Goal: Book appointment/travel/reservation

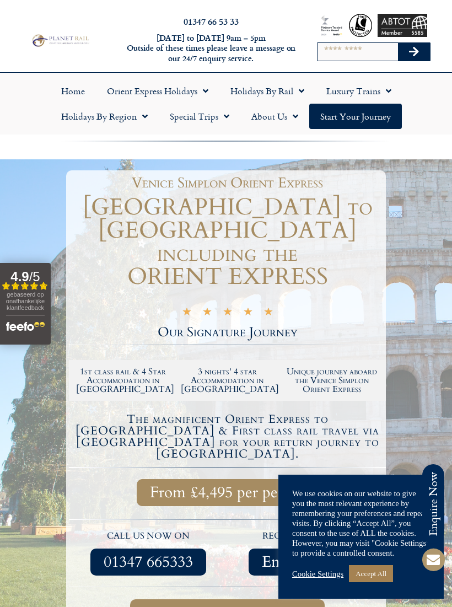
click at [370, 581] on link "Accept All" at bounding box center [371, 573] width 44 height 17
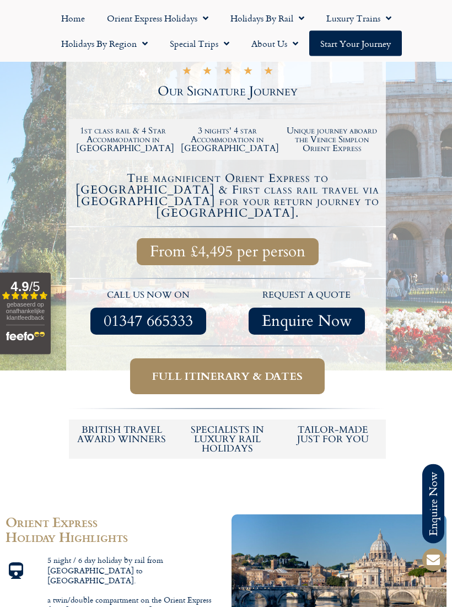
scroll to position [242, 0]
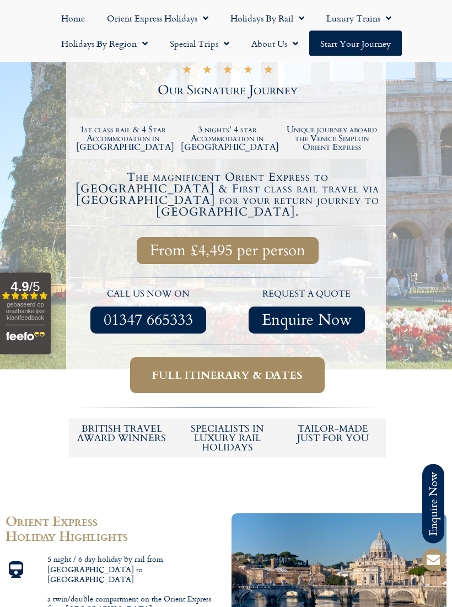
click at [190, 369] on span "Full itinerary & dates" at bounding box center [227, 376] width 151 height 14
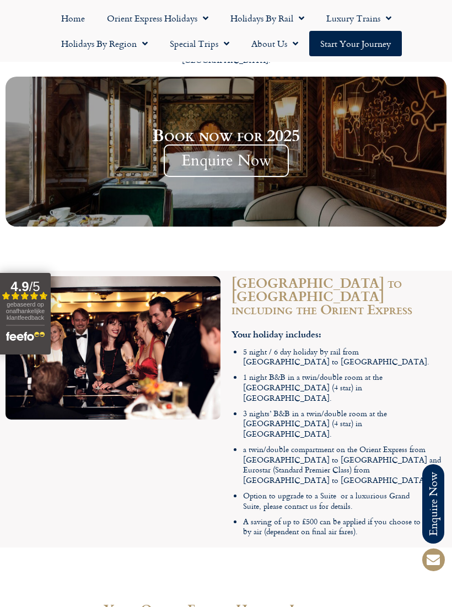
scroll to position [1121, 0]
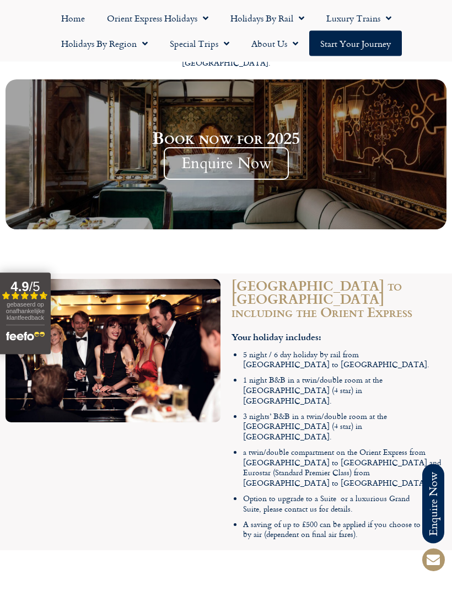
click at [206, 18] on span "Menu" at bounding box center [202, 18] width 11 height 20
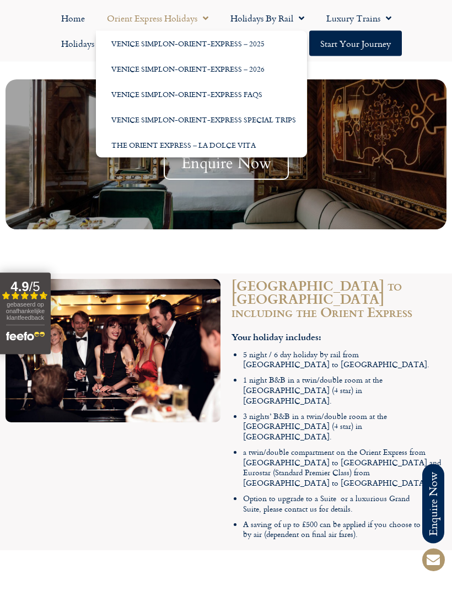
scroll to position [1122, 0]
click at [143, 43] on link "Venice Simplon-Orient-Express – 2025" at bounding box center [201, 43] width 211 height 25
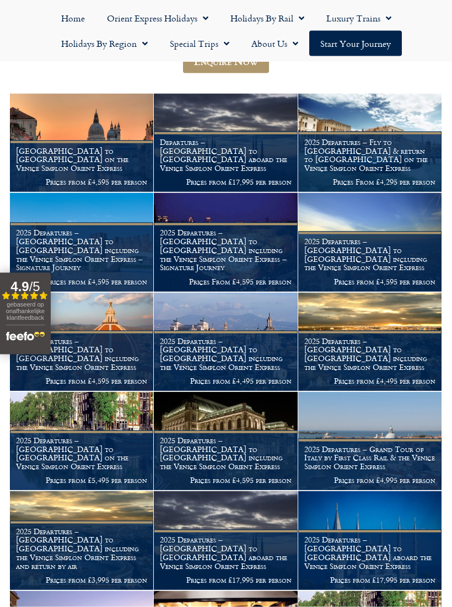
scroll to position [159, 0]
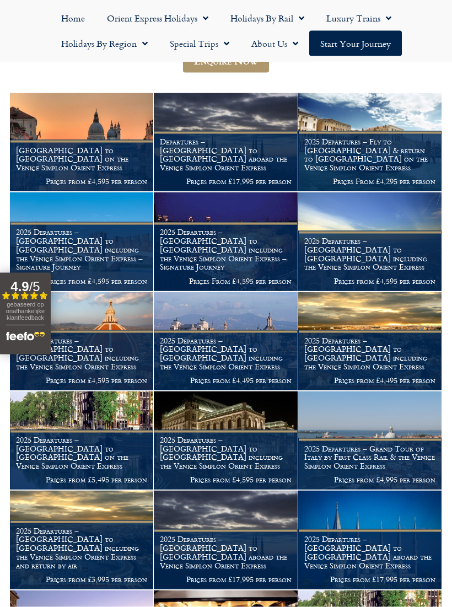
click at [41, 177] on p "Prices from £4,595 per person" at bounding box center [81, 181] width 131 height 9
